Goal: Find specific page/section: Find specific page/section

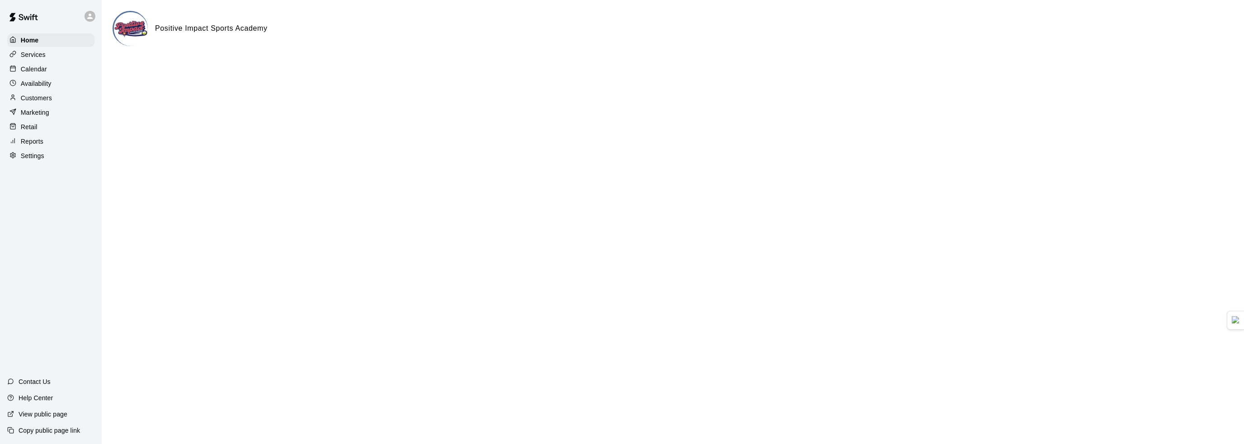
drag, startPoint x: 46, startPoint y: 131, endPoint x: 61, endPoint y: 126, distance: 15.3
click at [46, 131] on div "Retail" at bounding box center [50, 127] width 87 height 14
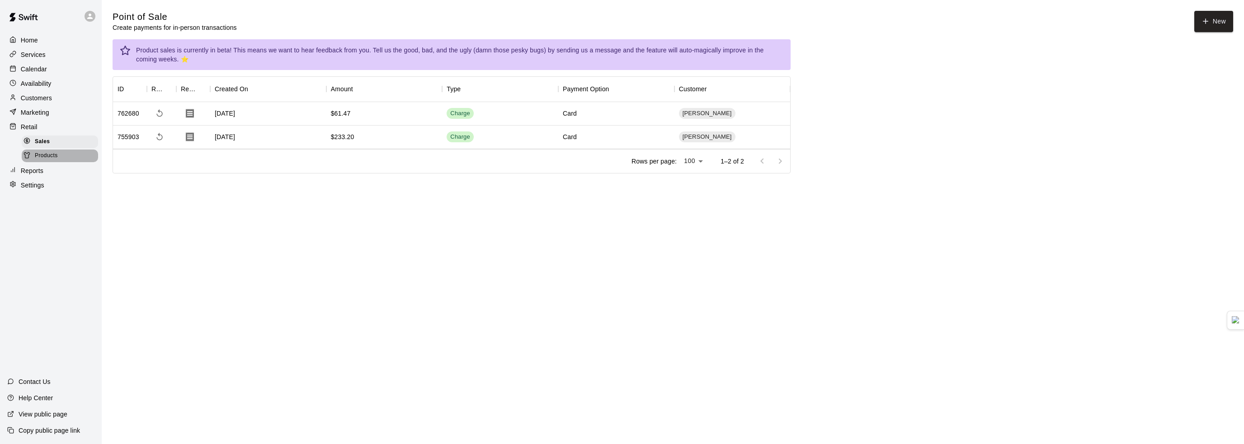
click at [66, 161] on div "Products" at bounding box center [60, 156] width 76 height 13
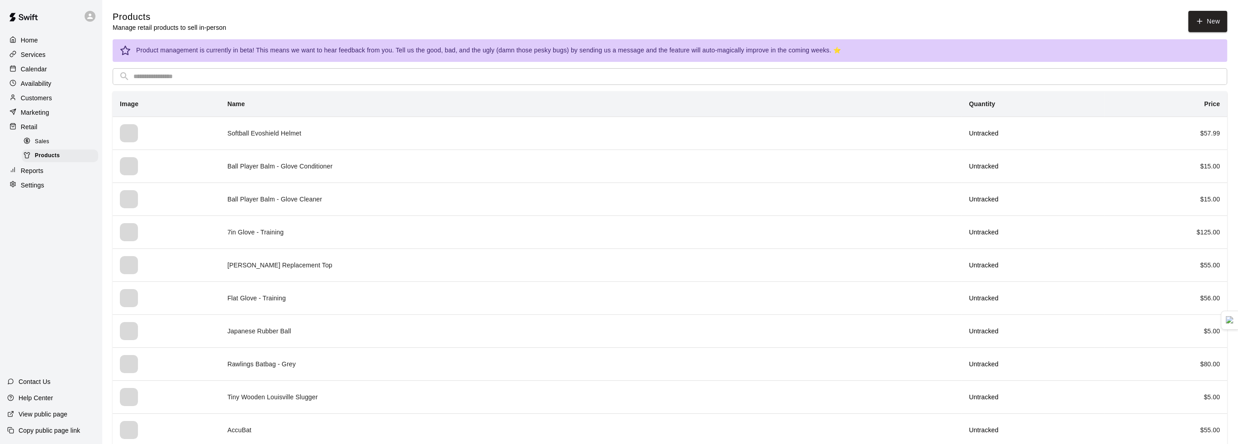
click at [616, 78] on input "text" at bounding box center [676, 76] width 1087 height 17
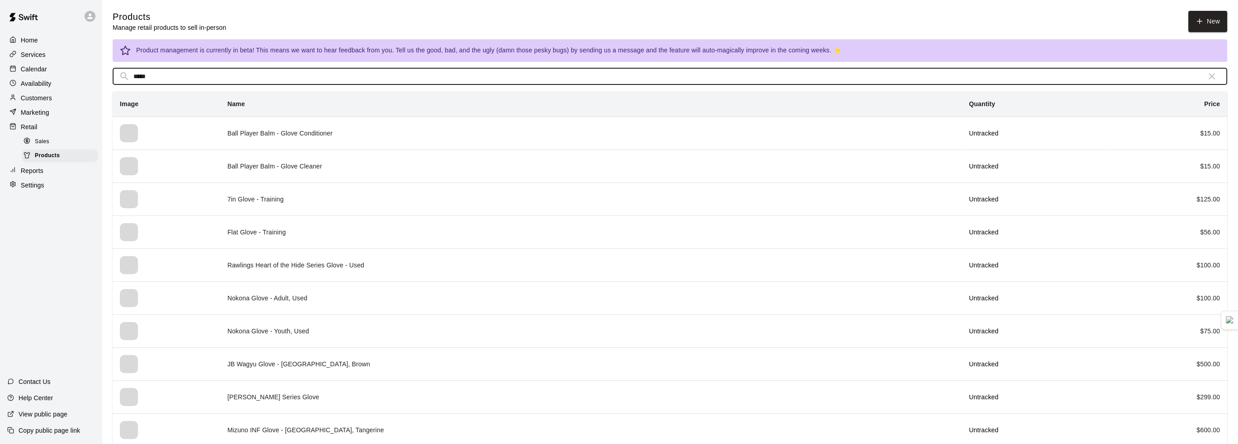
drag, startPoint x: 204, startPoint y: 74, endPoint x: 40, endPoint y: 65, distance: 164.4
click at [40, 65] on div "Home Services Calendar Availability Customers Marketing Retail Sales Products R…" at bounding box center [619, 340] width 1238 height 681
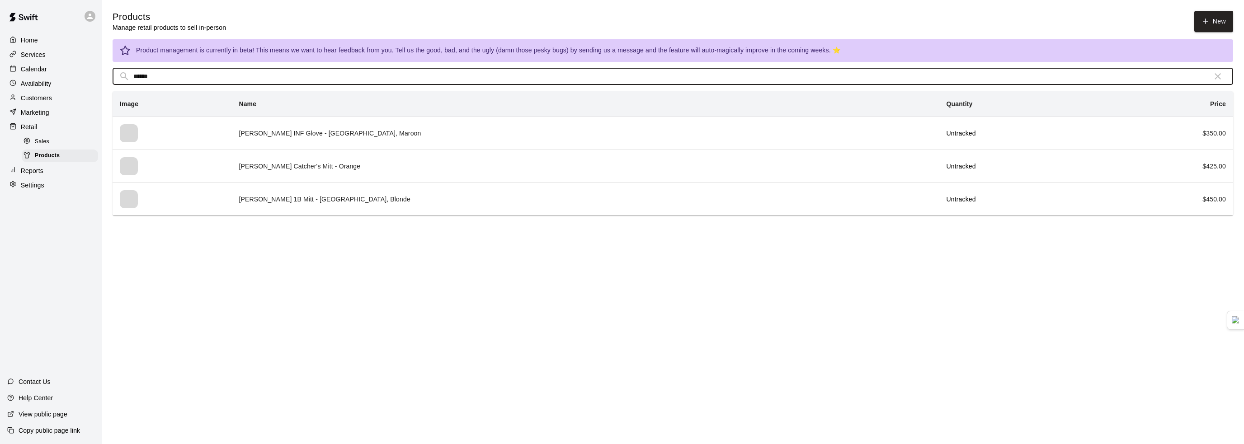
type input "******"
